Goal: Task Accomplishment & Management: Manage account settings

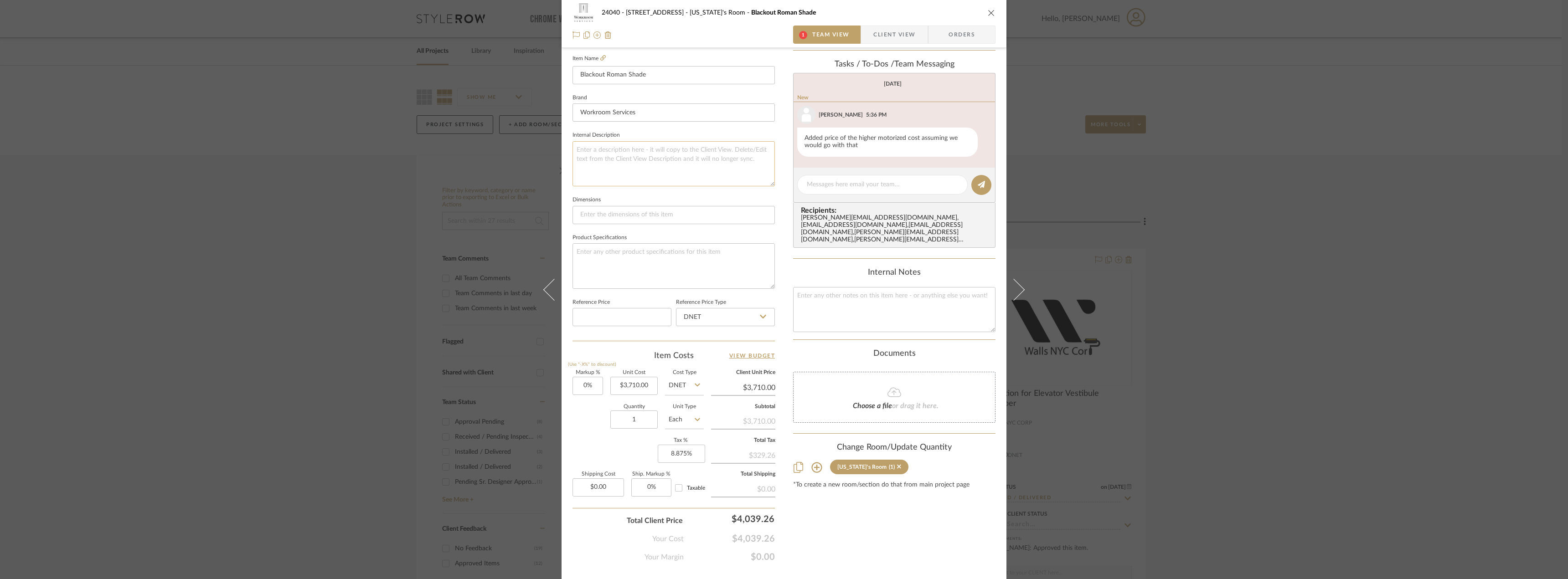
scroll to position [269, 0]
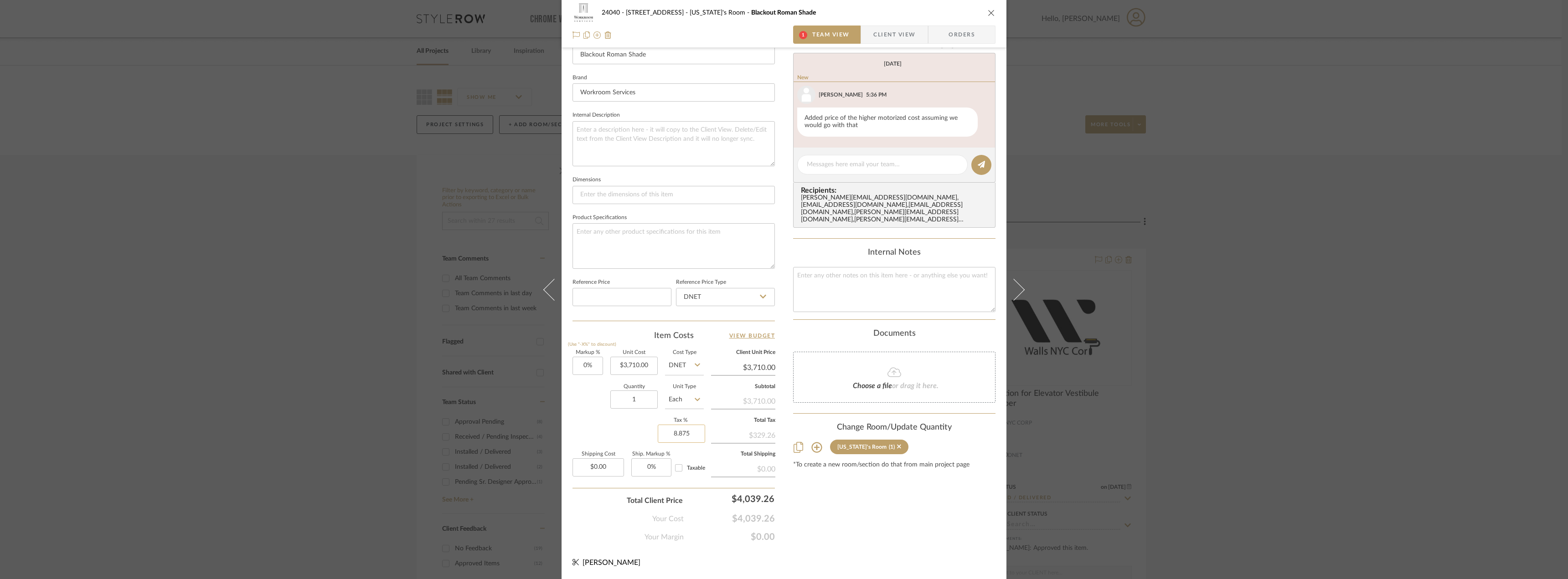
click at [685, 432] on input "8.875" at bounding box center [682, 434] width 47 height 18
type input "0%"
click at [852, 491] on div "Content here copies to Client View - confirm visibility there. Show in Client D…" at bounding box center [894, 167] width 202 height 750
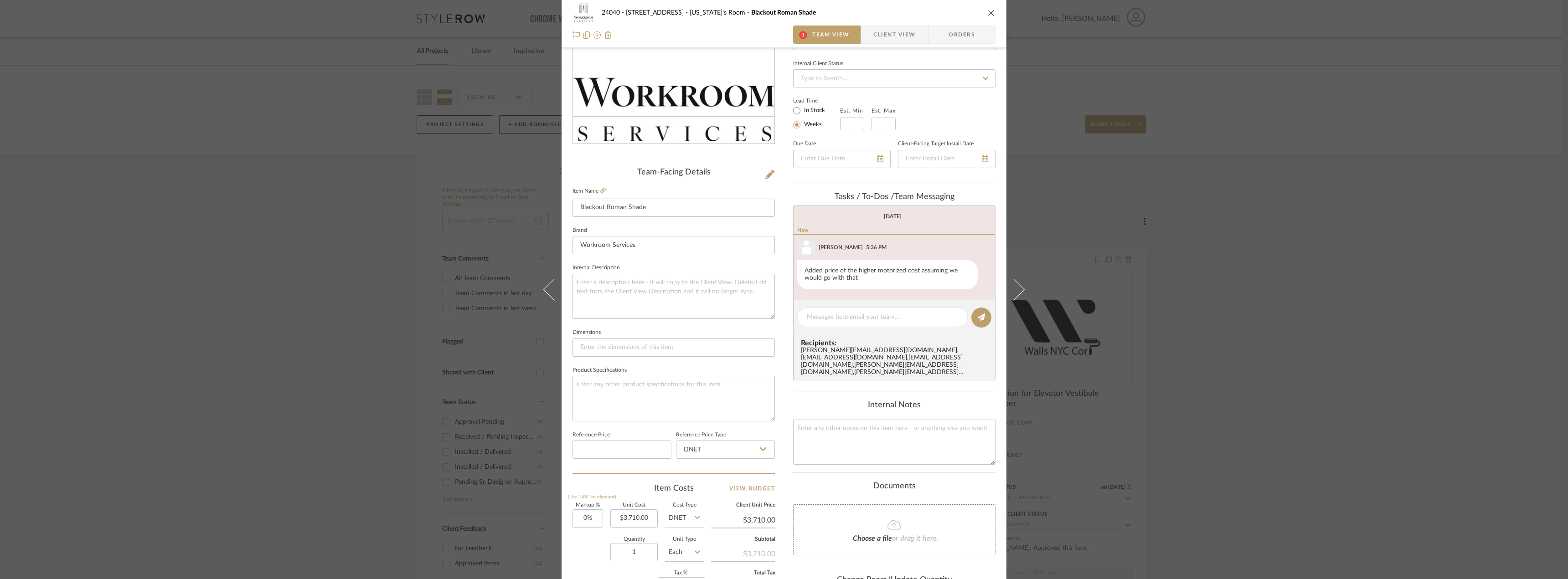
scroll to position [41, 0]
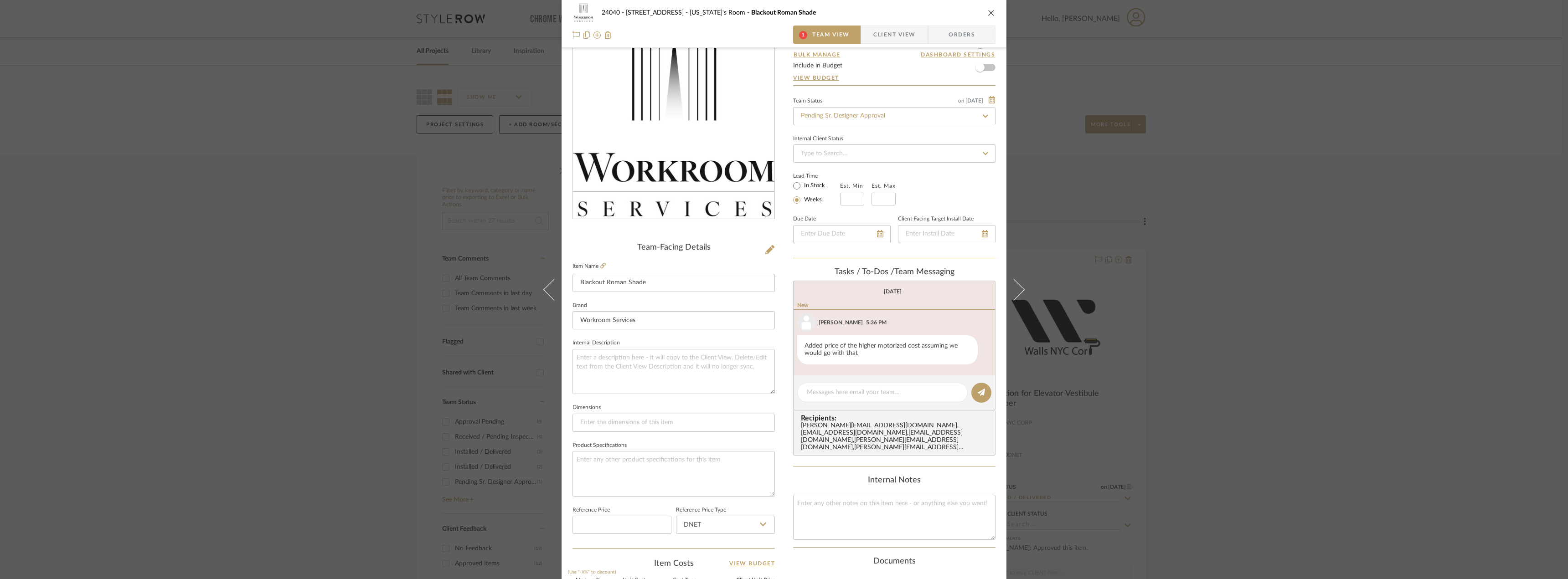
click at [897, 30] on span "Client View" at bounding box center [894, 35] width 42 height 18
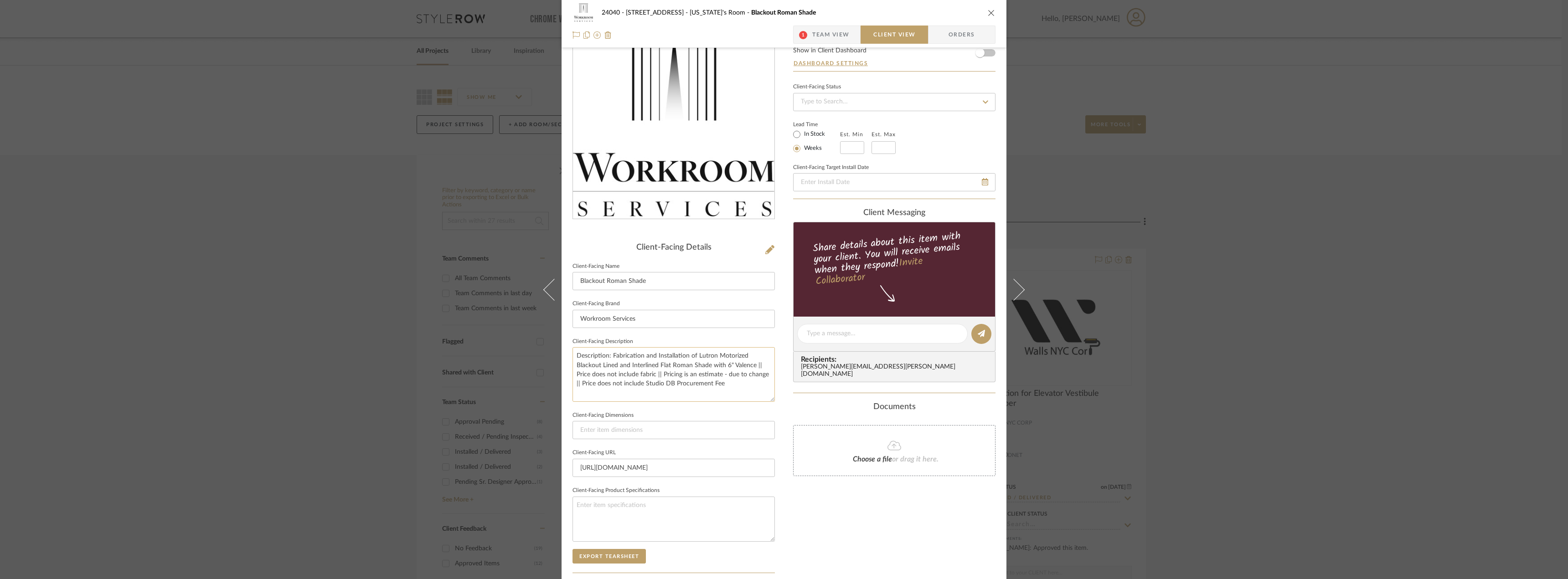
click at [674, 359] on textarea "Description: Fabrication and Installation of Lutron Motorized Blackout Lined an…" at bounding box center [674, 374] width 202 height 54
click at [701, 356] on textarea "Description: Fabrication and Installation of Lutron Motorized Blackout Lined an…" at bounding box center [674, 374] width 202 height 54
click at [712, 353] on textarea "Description: Fabrication and Installation of Lutron Motorized Blackout Lined an…" at bounding box center [674, 374] width 202 height 54
click at [671, 360] on textarea "Description: Fabrication and Installation of Lutron Motorized Blackout Lined an…" at bounding box center [674, 374] width 202 height 54
click at [723, 362] on textarea "Description: Fabrication and Installation of Lutron Motorized Blackout Lined an…" at bounding box center [674, 374] width 202 height 54
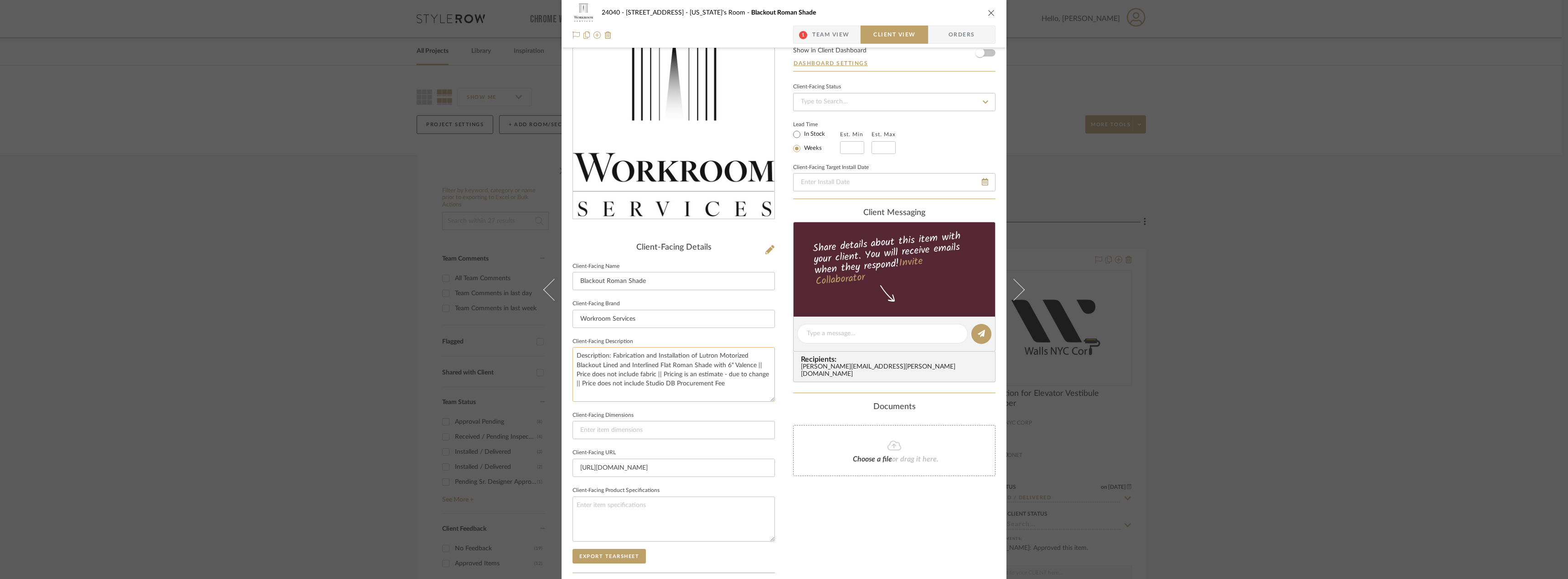
click at [741, 362] on textarea "Description: Fabrication and Installation of Lutron Motorized Blackout Lined an…" at bounding box center [674, 374] width 202 height 54
click at [743, 380] on textarea "Description: Fabrication and Installation of Lutron Motorized Blackout Lined an…" at bounding box center [674, 374] width 202 height 54
click at [764, 375] on textarea "Description: Fabrication and Installation of Lutron Motorized Blackout Lined an…" at bounding box center [674, 374] width 202 height 54
click at [578, 382] on textarea "Description: Fabrication and Installation of Lutron Motorized Blackout Lined an…" at bounding box center [674, 374] width 202 height 54
type textarea "Description: Fabrication and Installation of Lutron Motorized Blackout Lined an…"
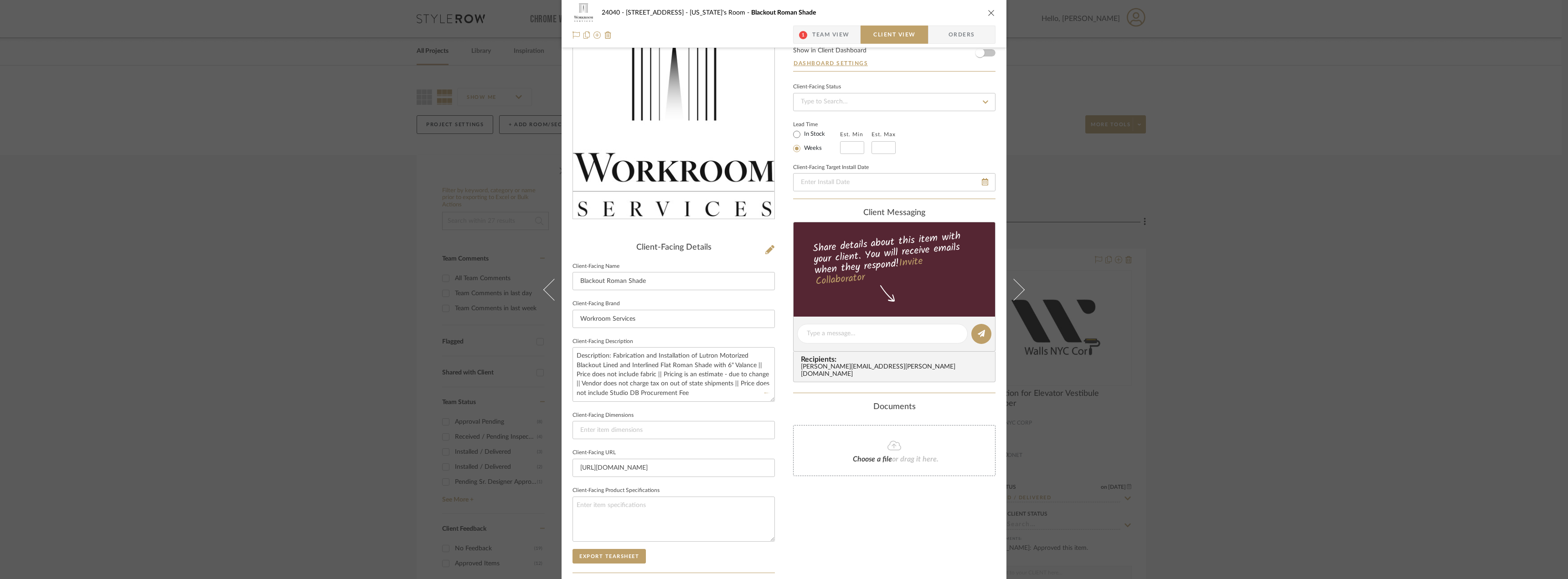
click at [852, 541] on div "Only content on this tab can share to Dashboard. Click eyeball icon to show or …" at bounding box center [894, 347] width 202 height 652
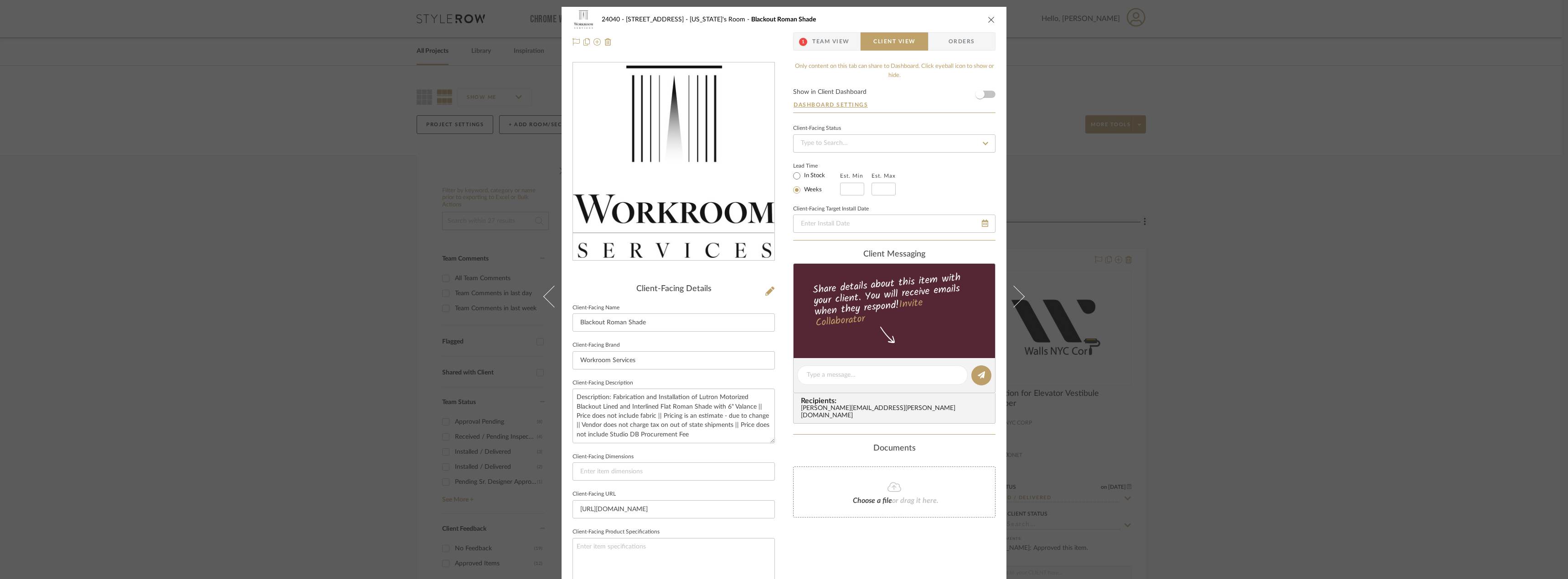
click at [839, 43] on span "Team View" at bounding box center [830, 41] width 37 height 18
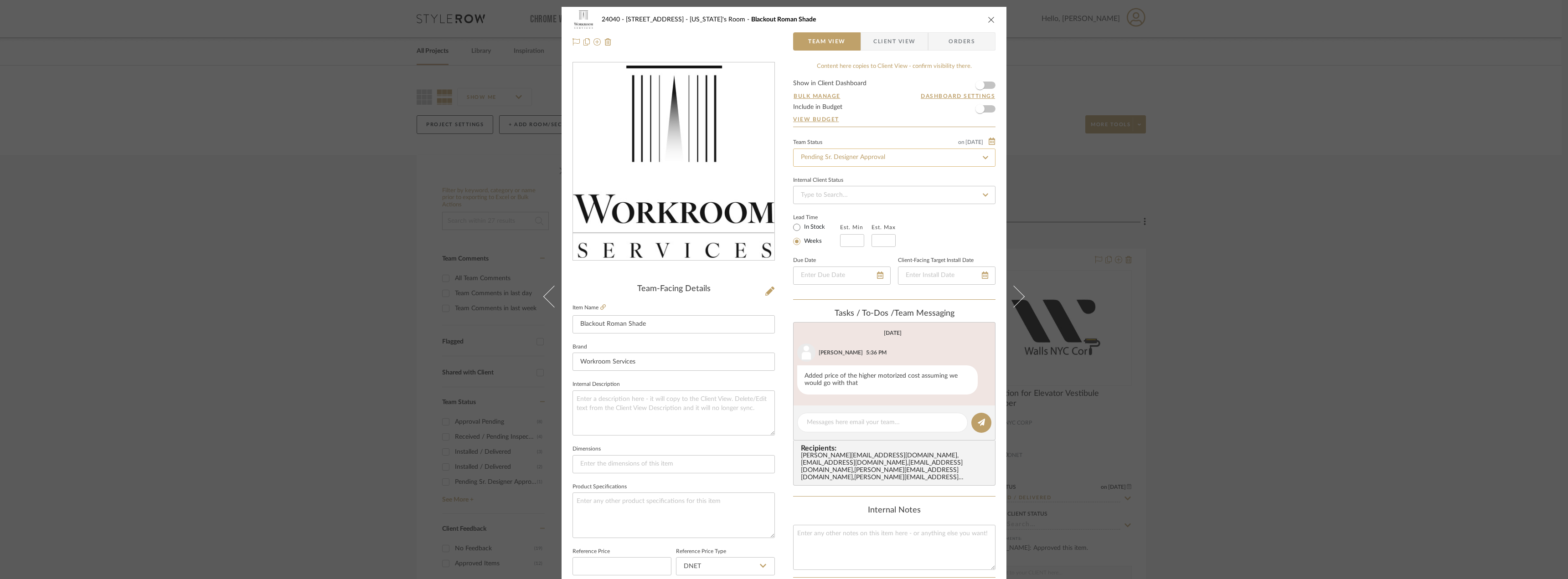
click at [834, 158] on input "Pending Sr. Designer Approval" at bounding box center [894, 158] width 202 height 18
click at [828, 177] on div "Approval Pending" at bounding box center [891, 182] width 201 height 23
type input "Approval Pending"
click at [886, 45] on span "Client View" at bounding box center [894, 41] width 42 height 18
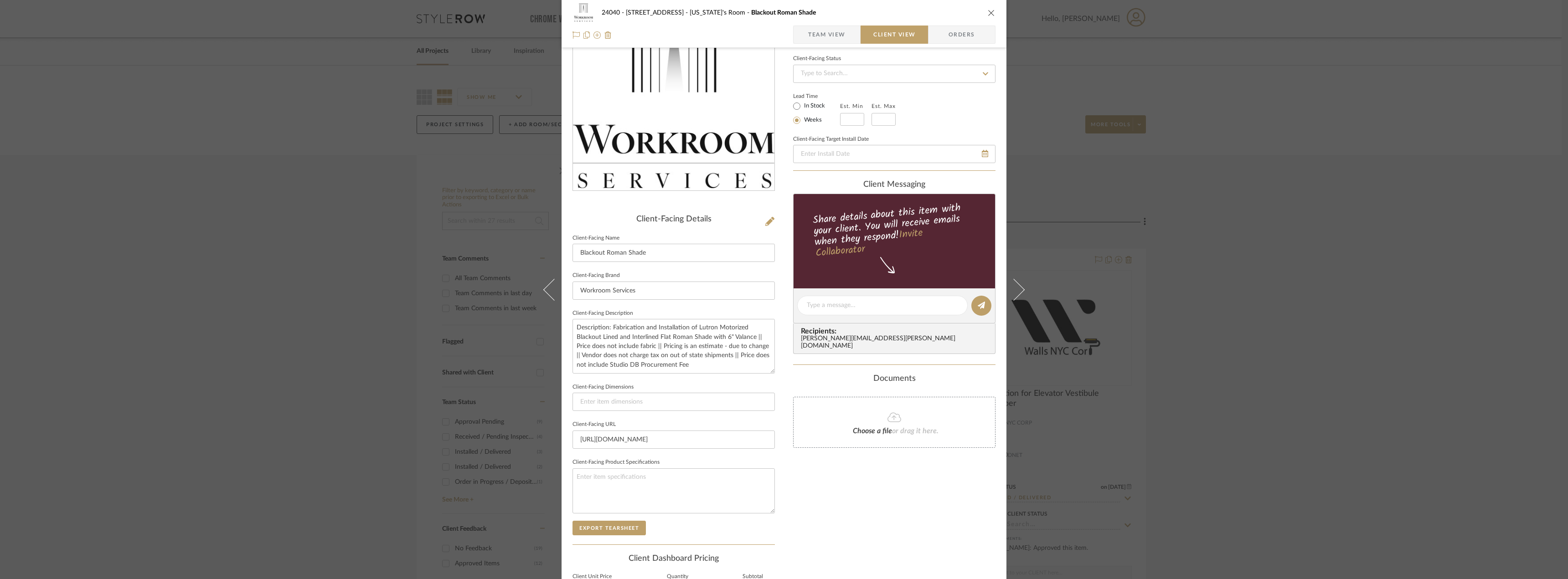
scroll to position [172, 0]
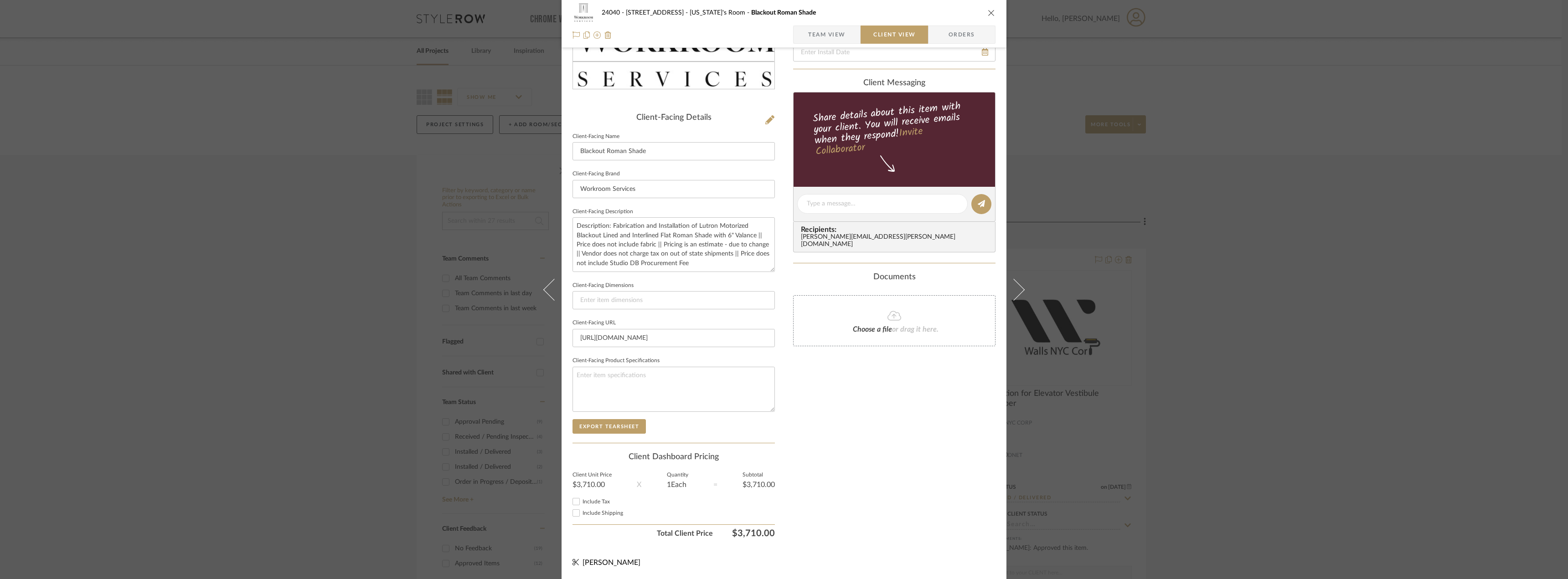
click at [605, 501] on span "Include Tax" at bounding box center [596, 501] width 27 height 5
click at [582, 501] on input "Include Tax" at bounding box center [576, 501] width 11 height 11
checkbox input "false"
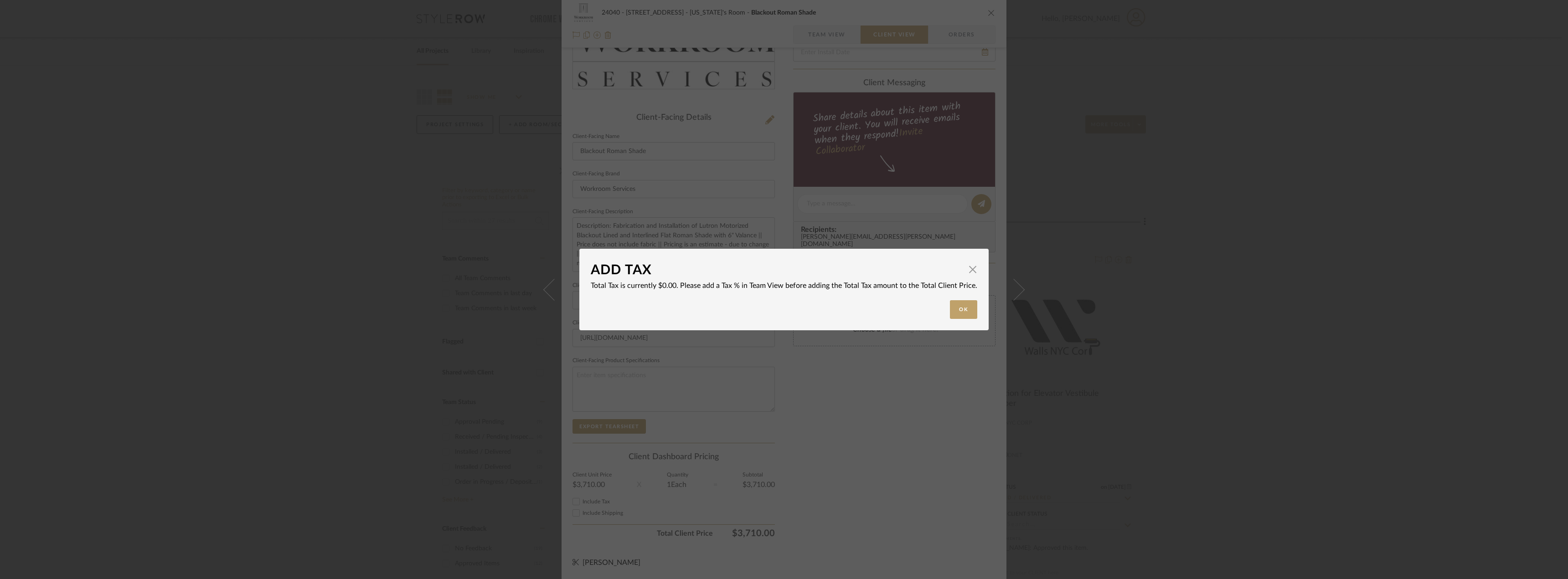
click at [881, 495] on div "ADD TAX × Total Tax is currently $0.00. Please add a Tax % in Team View before …" at bounding box center [784, 290] width 1568 height 579
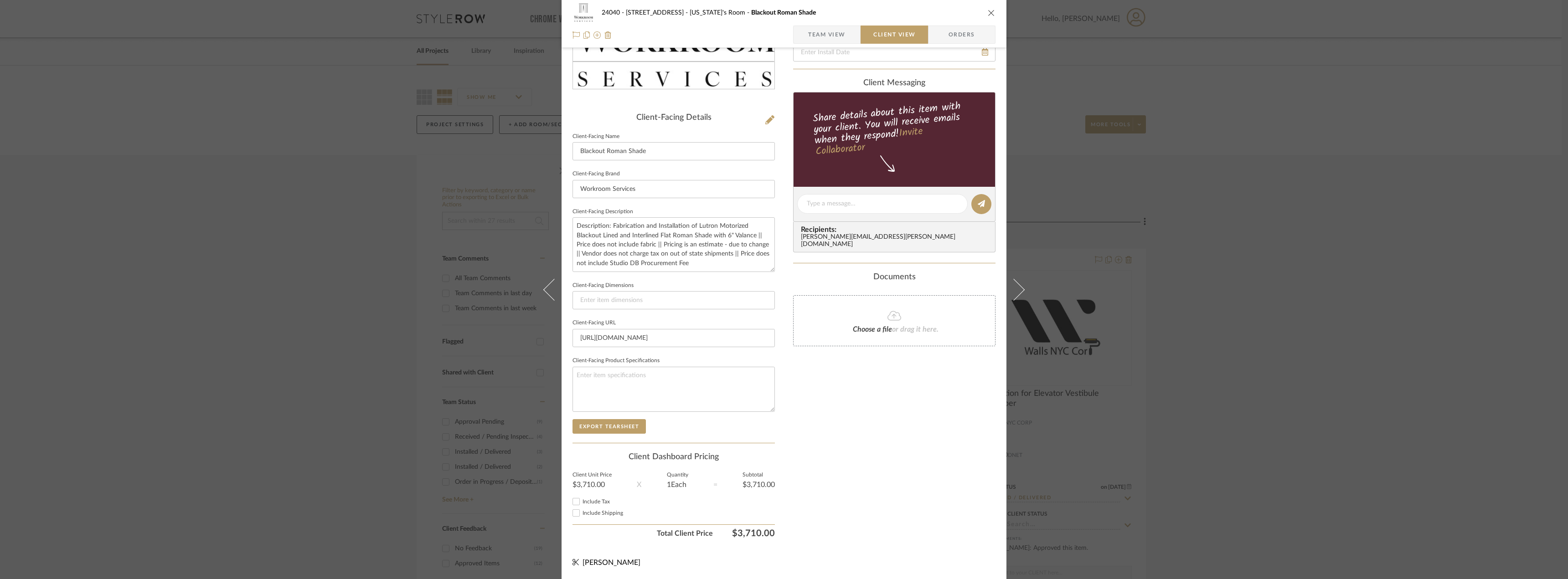
scroll to position [0, 0]
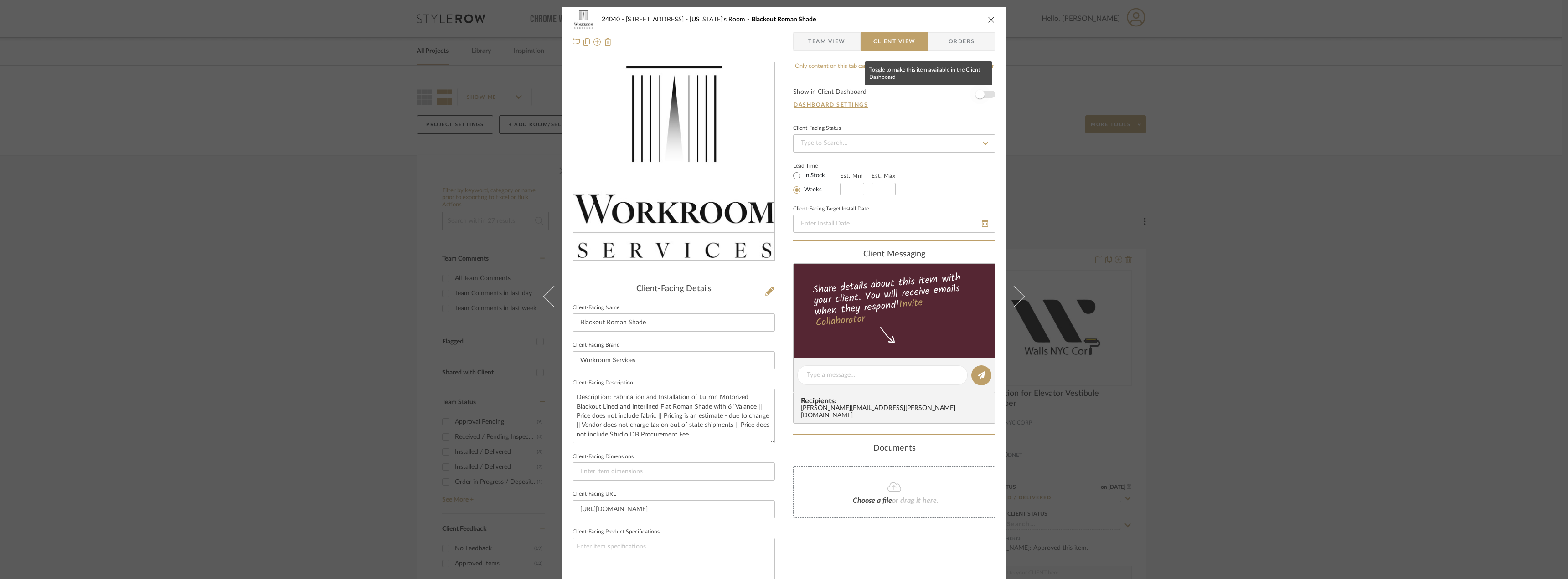
click at [981, 92] on span "button" at bounding box center [980, 94] width 9 height 9
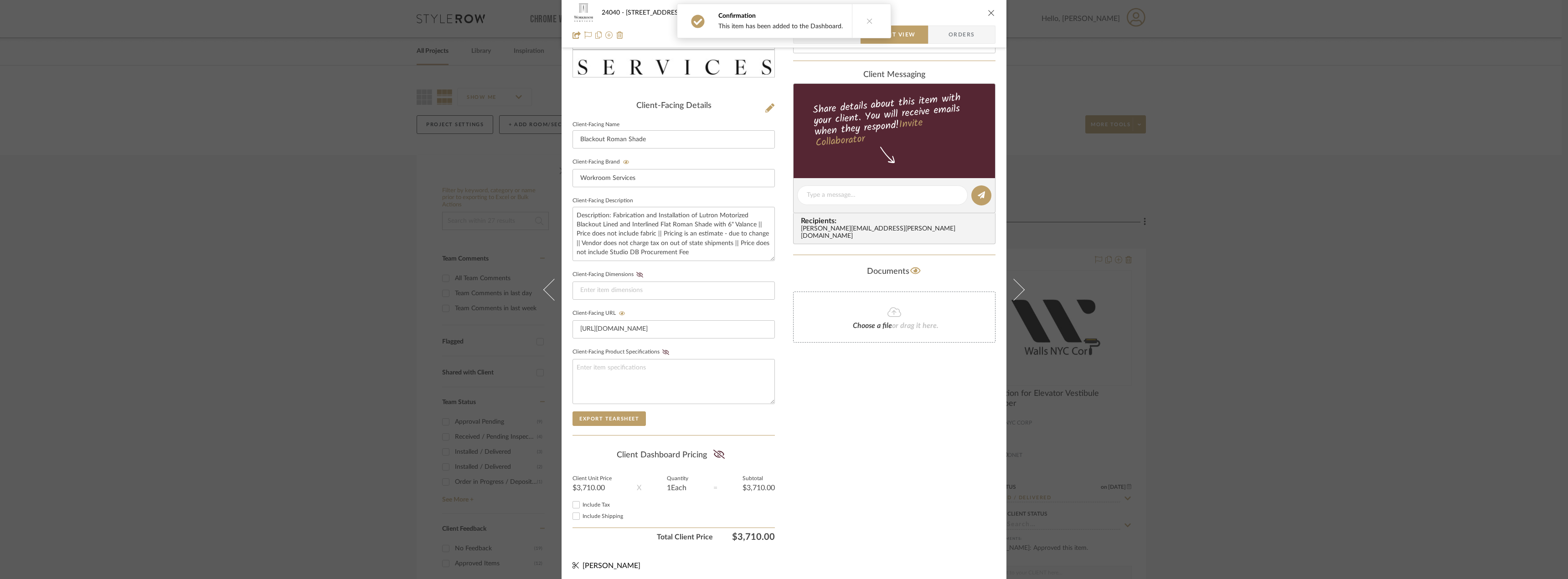
scroll to position [186, 0]
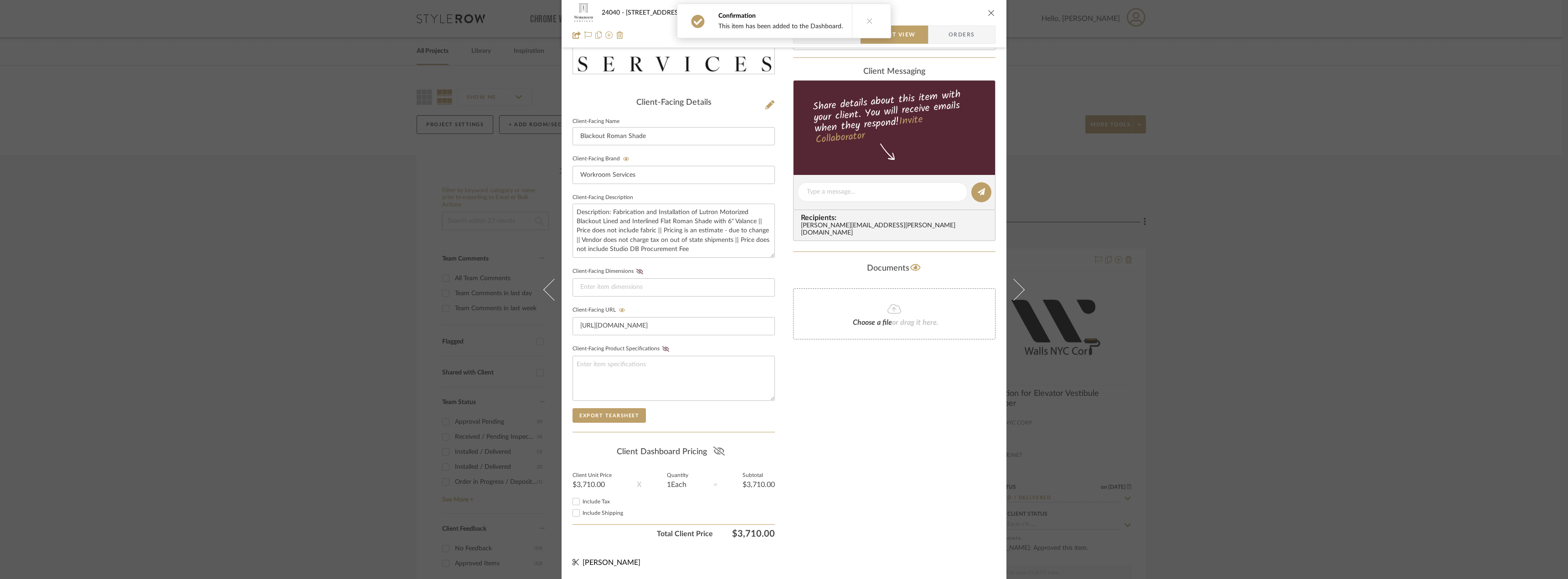
click at [721, 453] on icon at bounding box center [719, 451] width 12 height 9
click at [816, 460] on div "Only content on this tab can share to Dashboard. Click eyeball icon to show or …" at bounding box center [894, 209] width 202 height 667
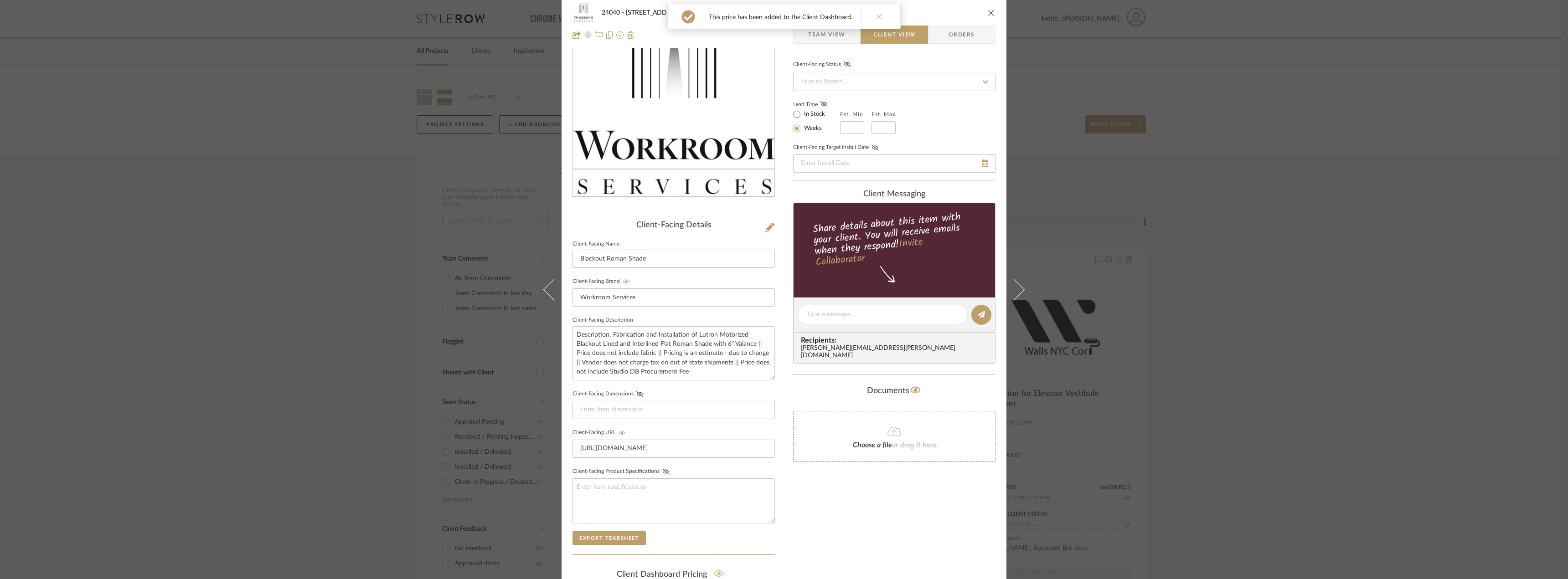
scroll to position [0, 0]
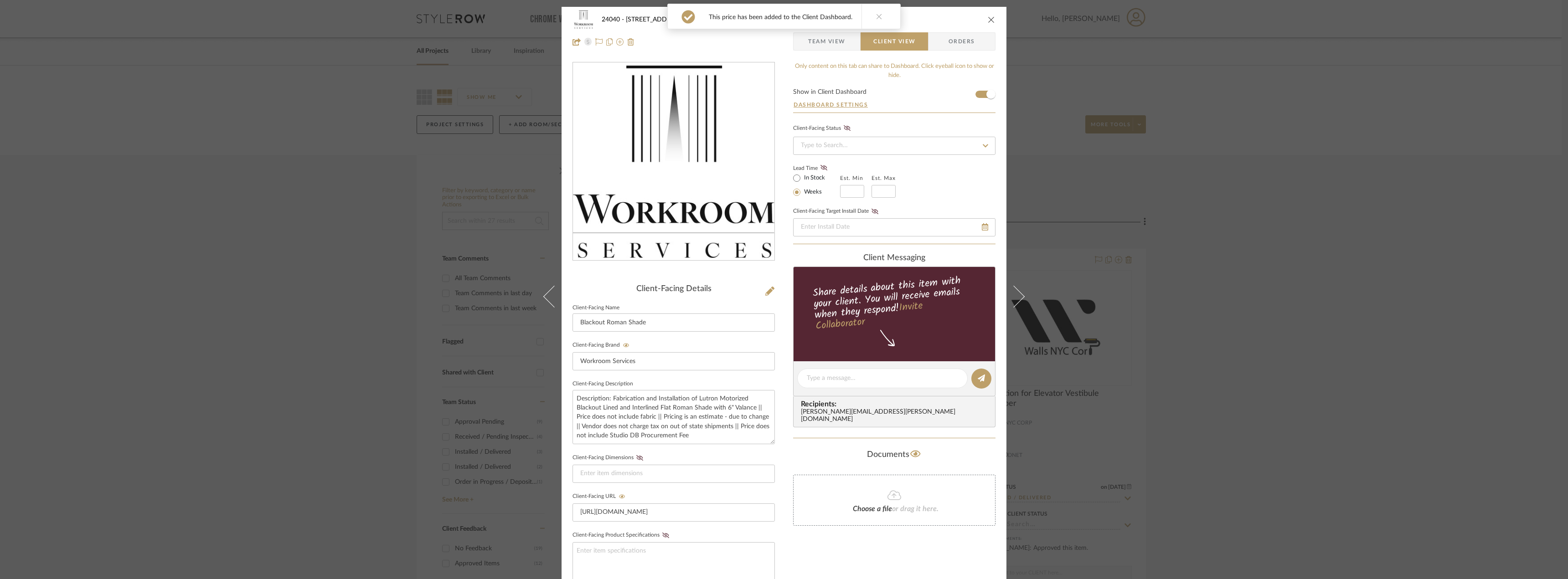
click at [843, 40] on span "Team View" at bounding box center [827, 41] width 66 height 18
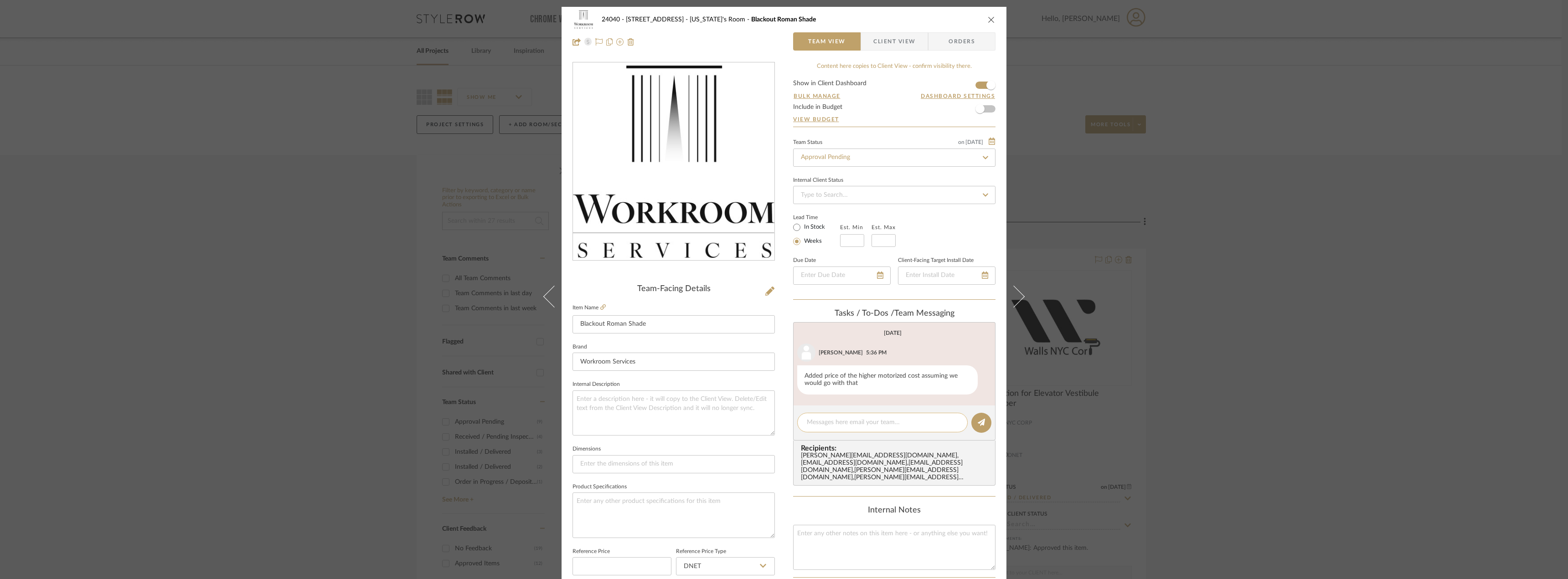
click at [830, 423] on textarea at bounding box center [882, 423] width 152 height 10
type textarea "thanks [PERSON_NAME]! Did [PERSON_NAME] give a lead time for this? I made it li…"
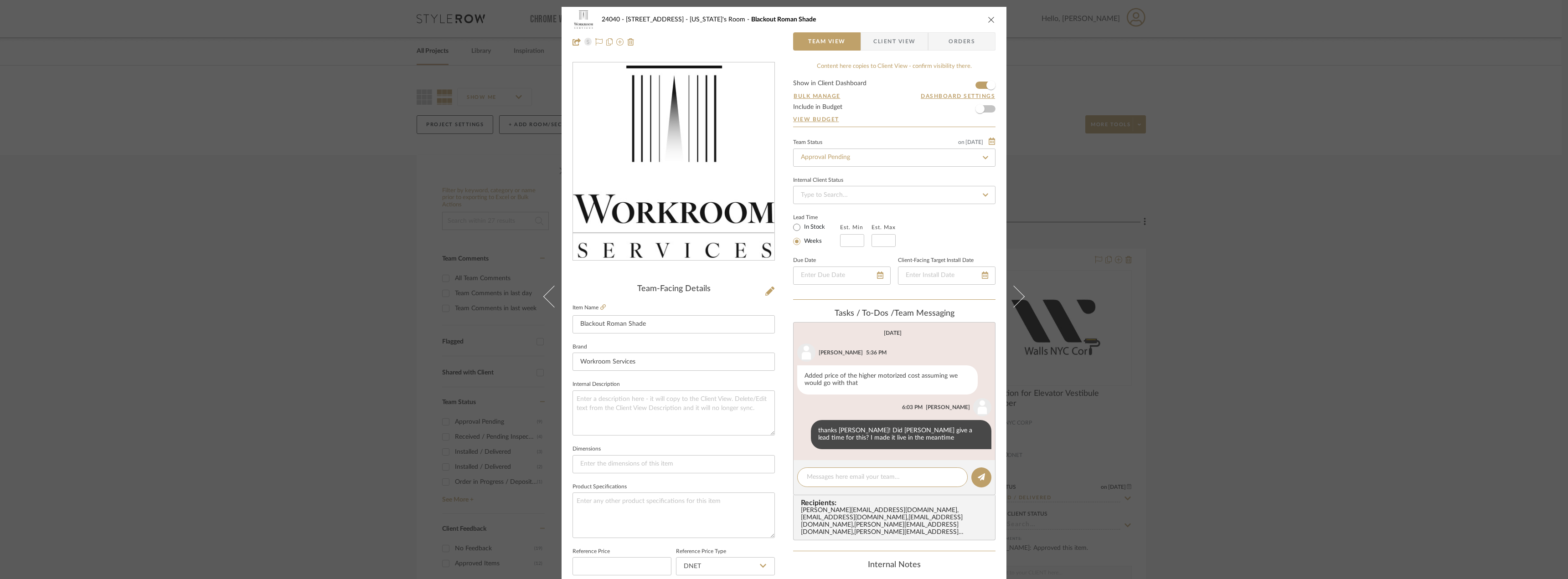
click at [873, 42] on span "Client View" at bounding box center [894, 41] width 42 height 18
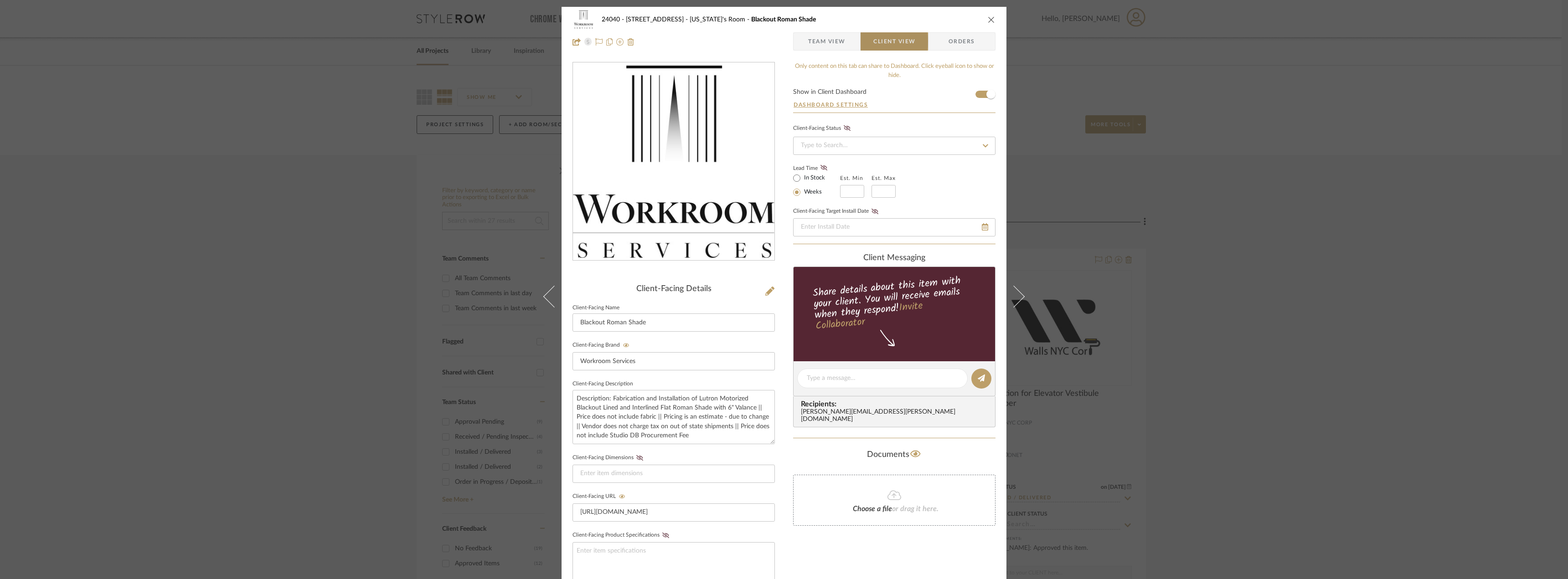
click at [828, 43] on span "Team View" at bounding box center [827, 41] width 37 height 18
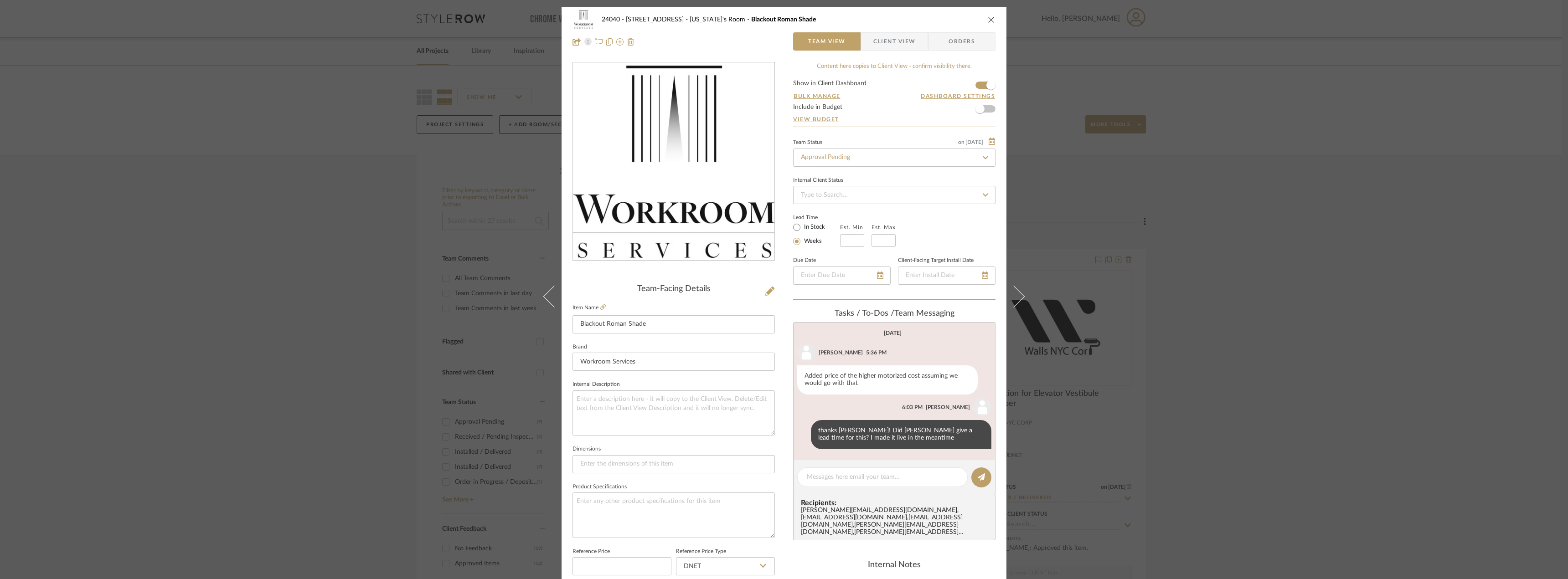
click at [1328, 237] on div "24040 - 171 [GEOGRAPHIC_DATA] [US_STATE]'s Room Blackout Roman Shade Team View …" at bounding box center [784, 290] width 1568 height 579
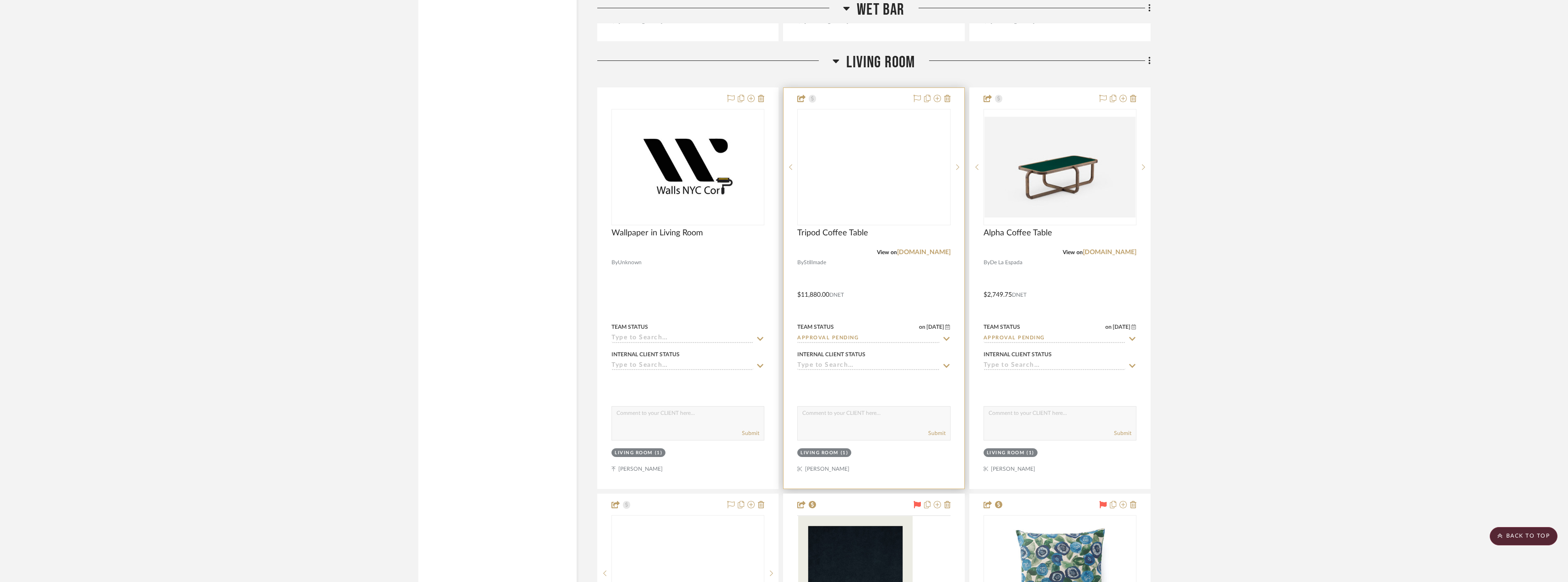
scroll to position [2152, 0]
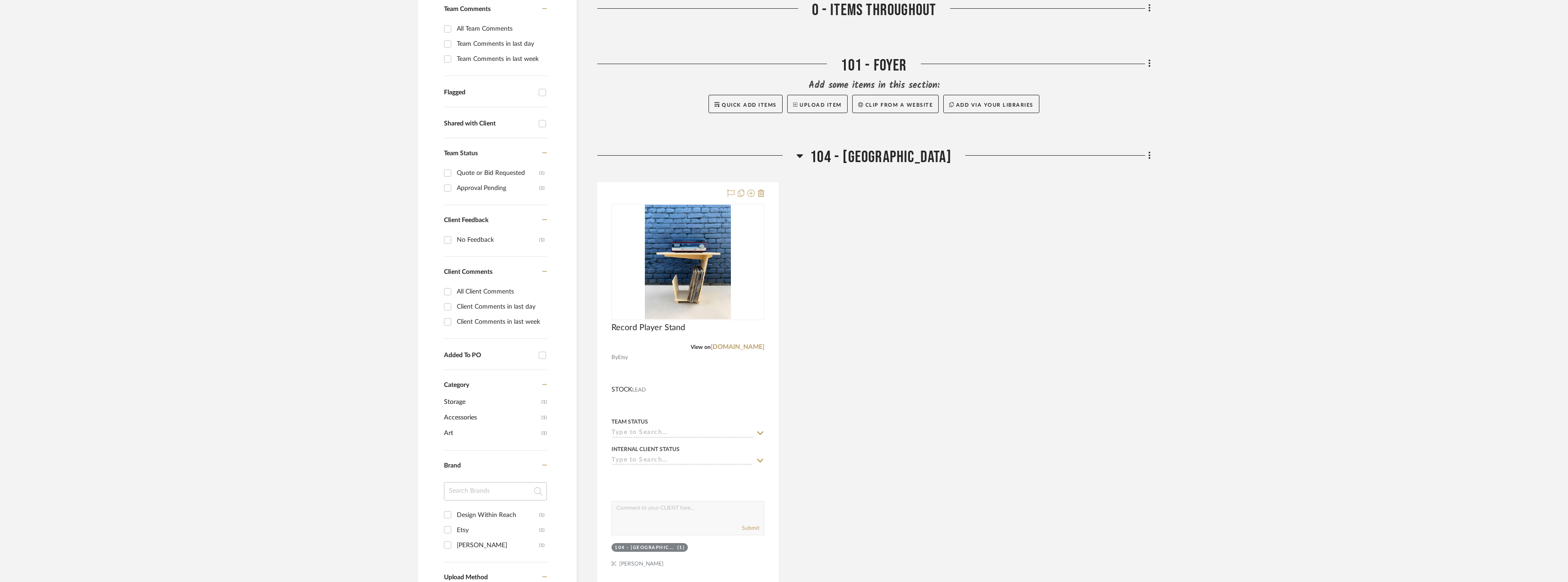
scroll to position [274, 0]
click at [0, 0] on img at bounding box center [0, 0] width 0 height 0
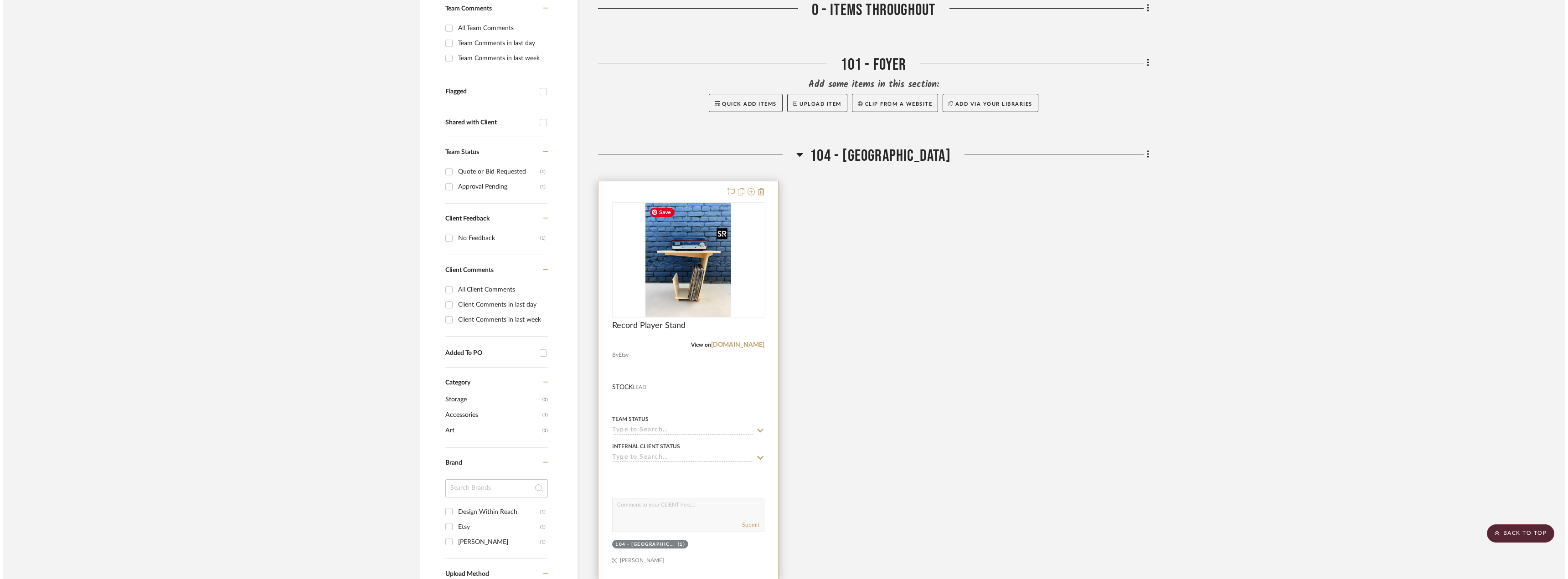
scroll to position [0, 0]
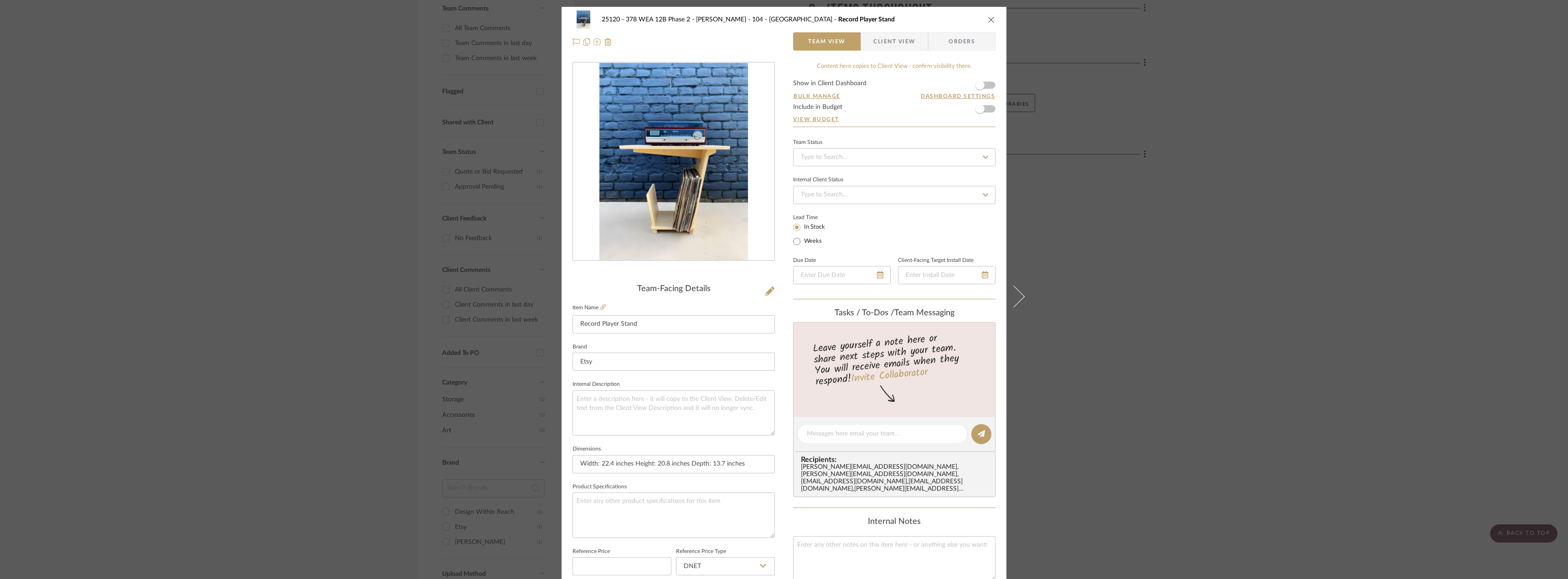
click at [1183, 375] on div "25120 - 378 WEA 12B Phase 2 - [PERSON_NAME] 104 - Grand Room Record Player Stan…" at bounding box center [784, 290] width 1568 height 579
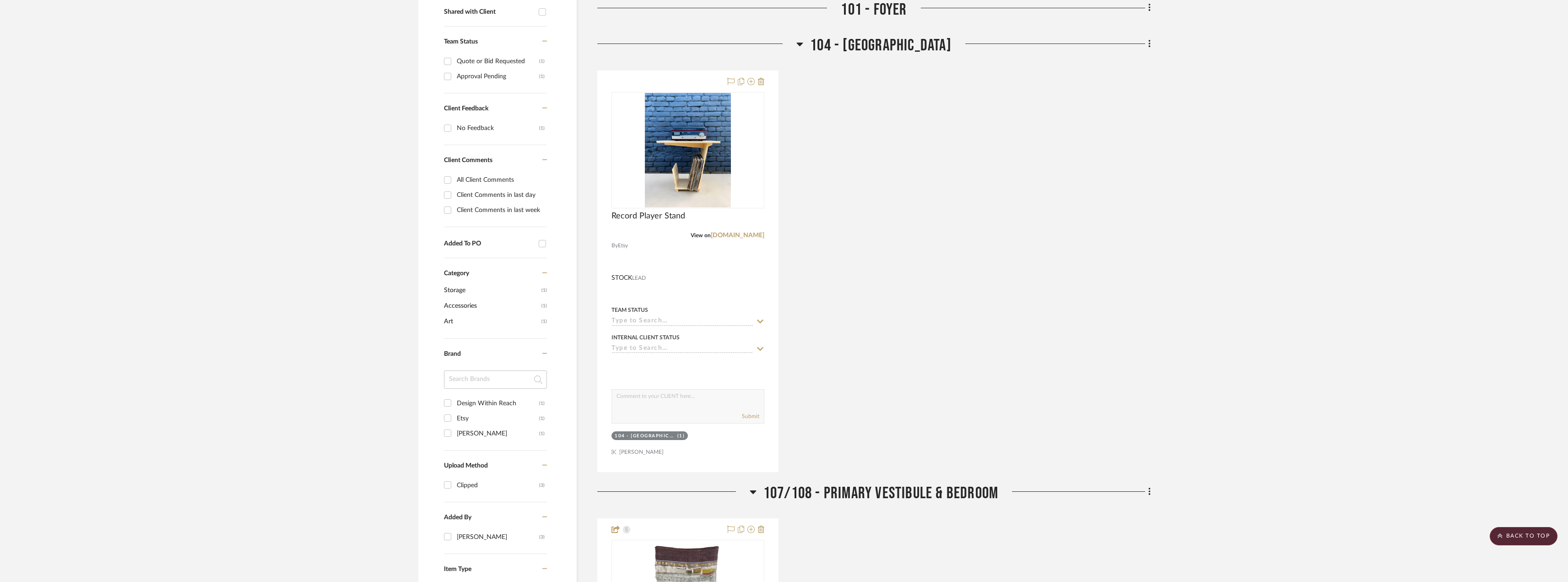
scroll to position [504, 0]
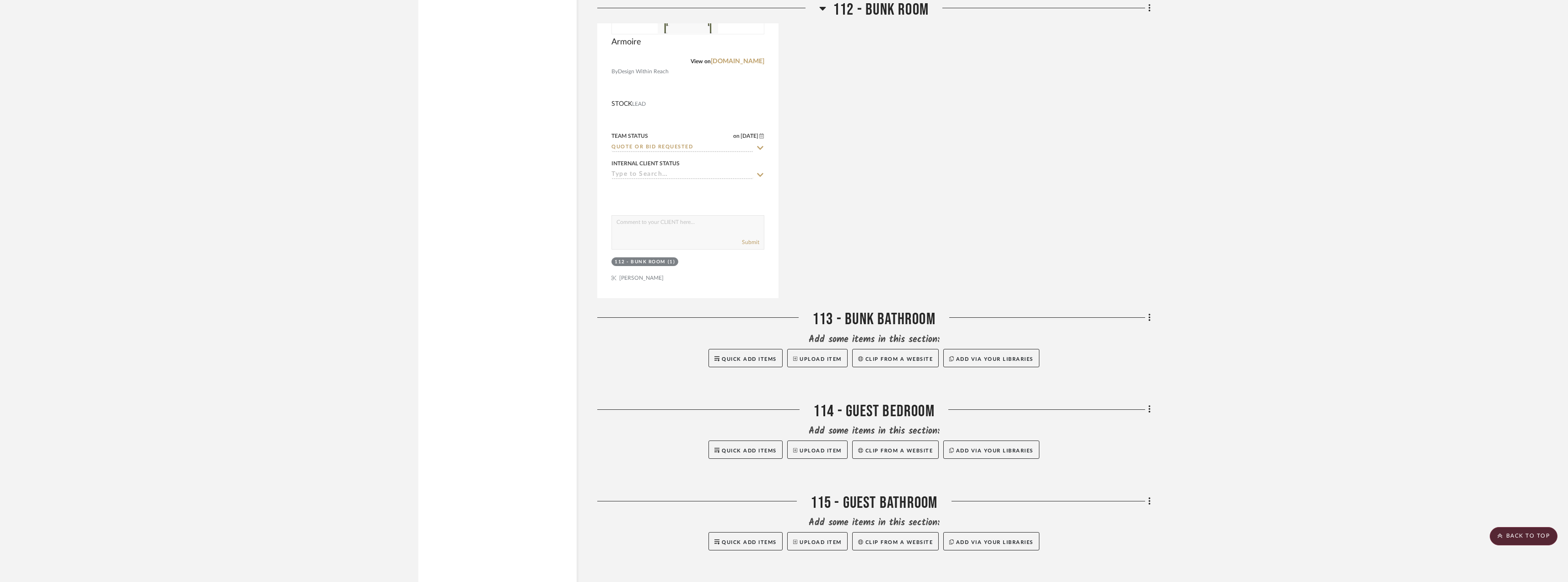
scroll to position [1599, 0]
